Goal: Information Seeking & Learning: Find specific fact

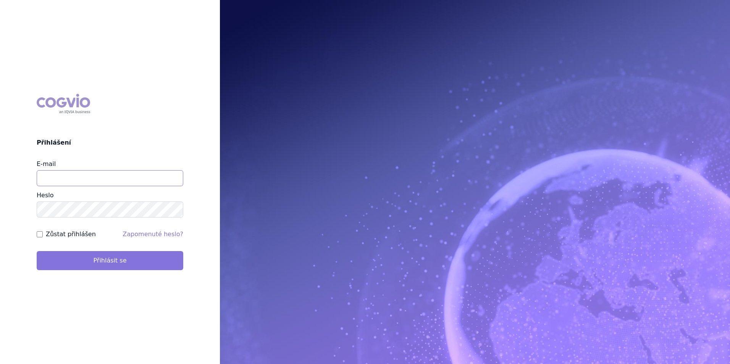
type input "apolena.koklarova@vzp.cz"
click at [84, 254] on button "Přihlásit se" at bounding box center [110, 260] width 147 height 19
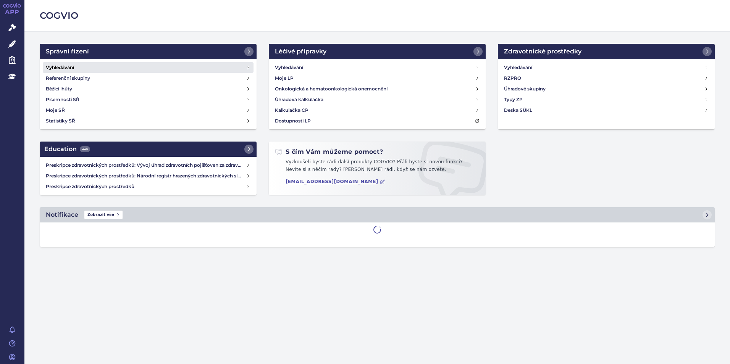
click at [192, 68] on link "Vyhledávání" at bounding box center [148, 67] width 211 height 11
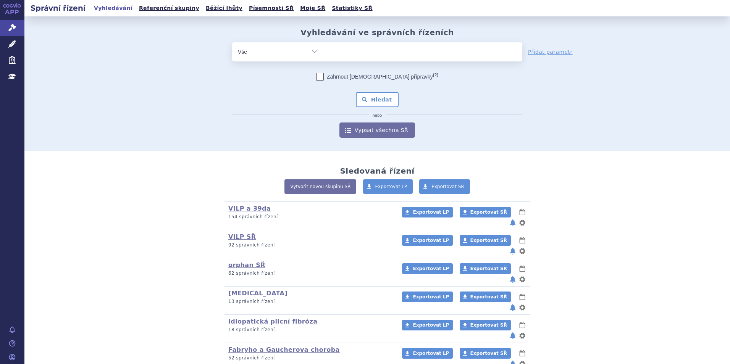
click at [359, 54] on ul at bounding box center [423, 50] width 198 height 16
click at [324, 54] on select at bounding box center [324, 51] width 0 height 19
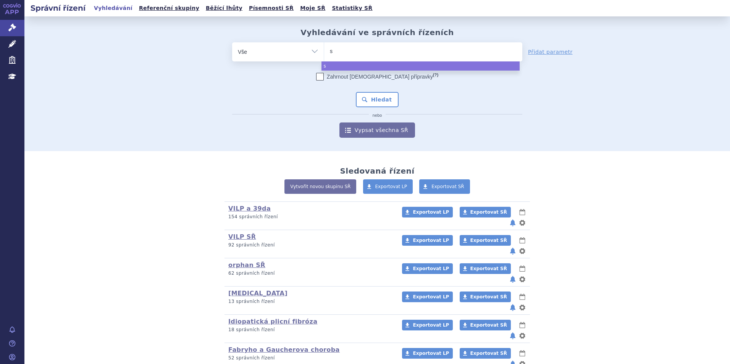
type input "sa"
type input "sar"
type input "sarc"
type input "sarcli"
type input "sarclisa"
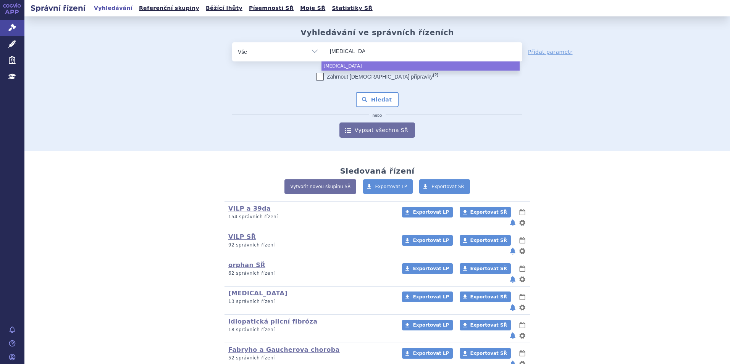
select select "sarclisa"
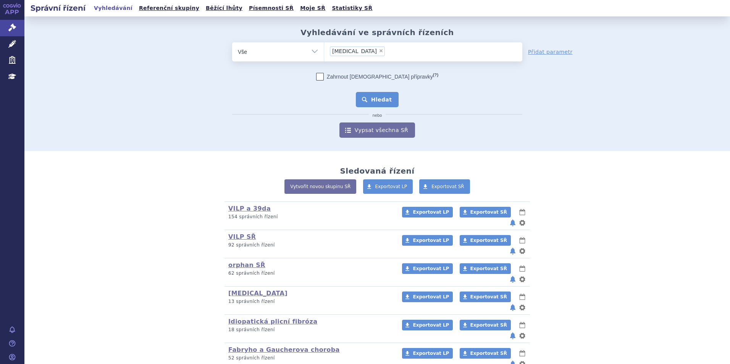
click at [391, 102] on button "Hledat" at bounding box center [377, 99] width 43 height 15
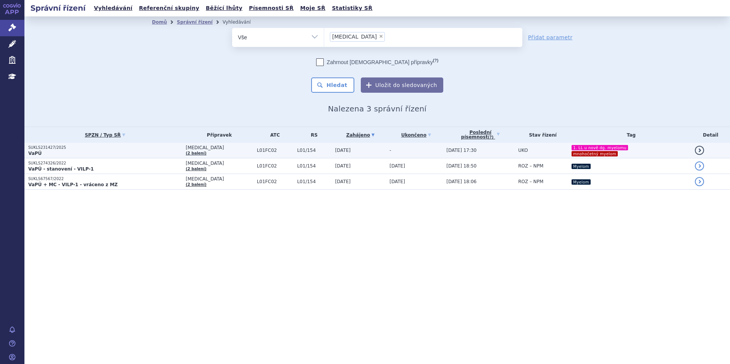
click at [337, 148] on td "[DATE]" at bounding box center [358, 151] width 55 height 16
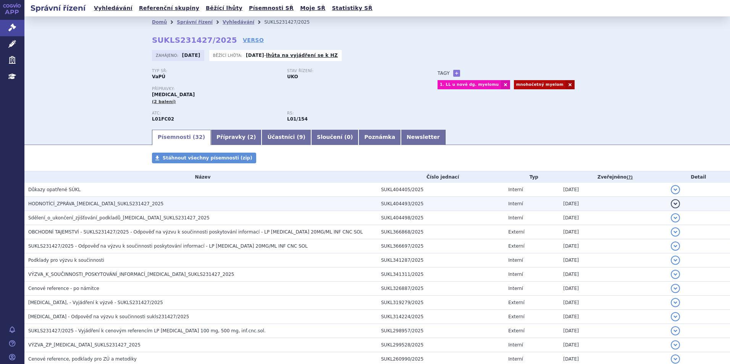
click at [115, 199] on td "HODNOTÍCÍ_ZPRÁVA_[MEDICAL_DATA]_SUKLS231427_2025" at bounding box center [200, 204] width 353 height 14
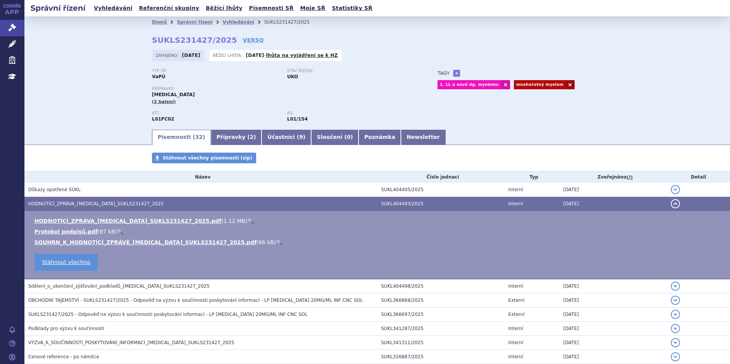
click at [247, 221] on link "🔍" at bounding box center [250, 221] width 6 height 6
